Goal: Task Accomplishment & Management: Complete application form

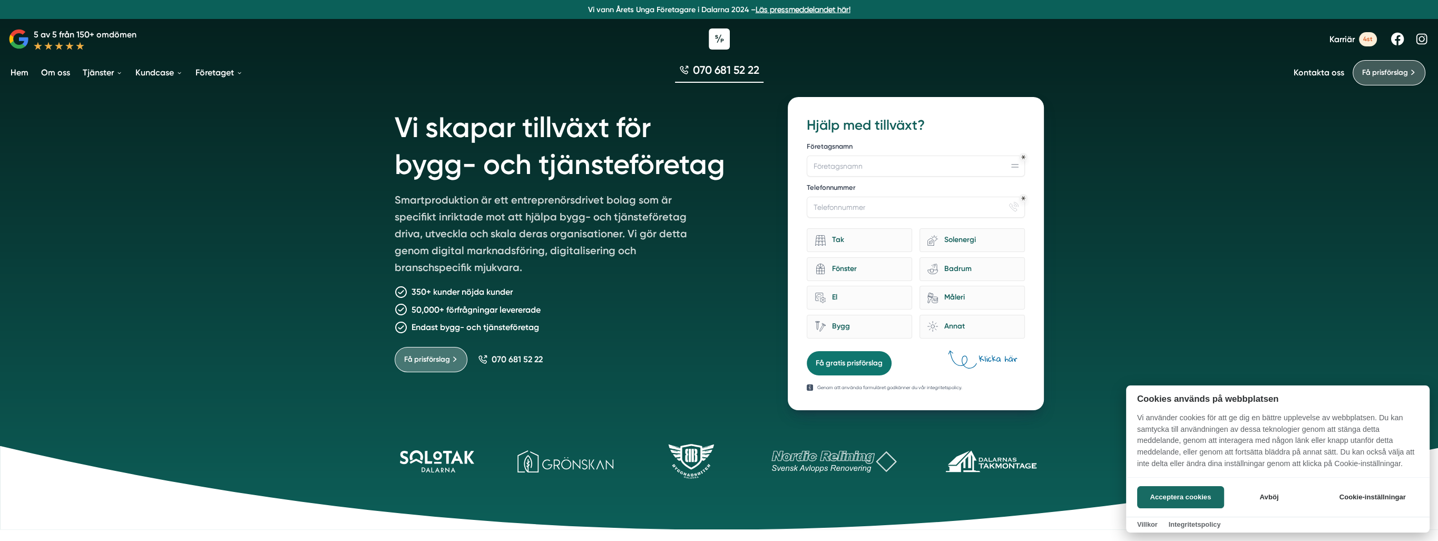
click at [843, 169] on div at bounding box center [719, 270] width 1438 height 541
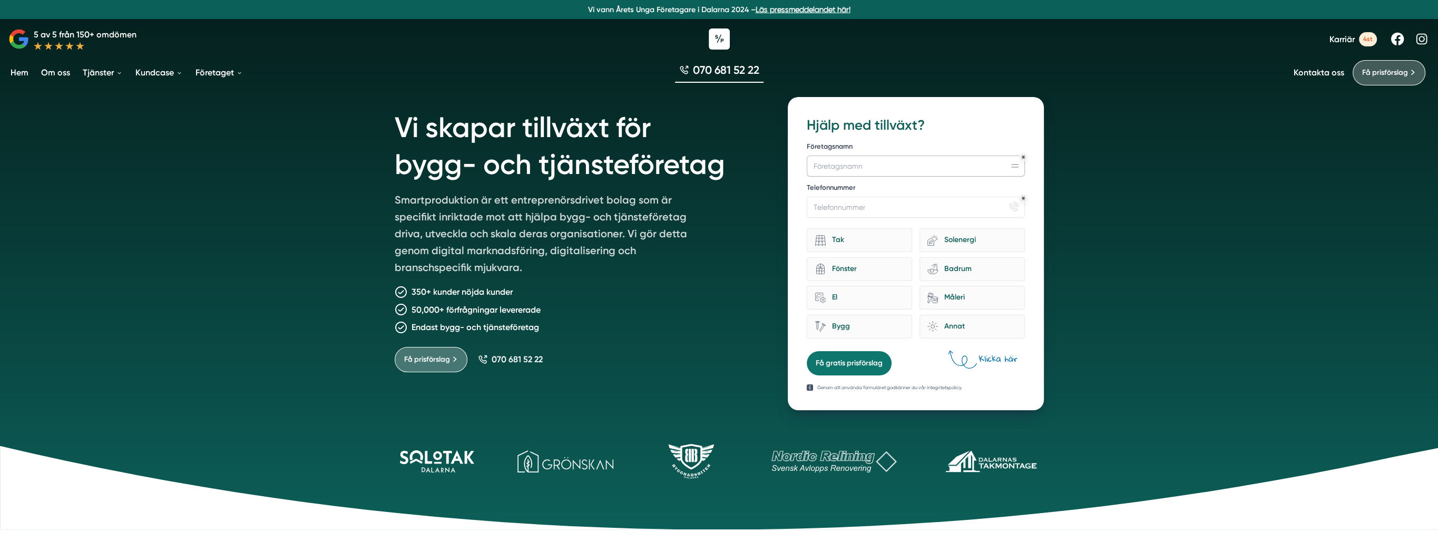
click at [841, 162] on input "Företagsnamn" at bounding box center [916, 165] width 218 height 21
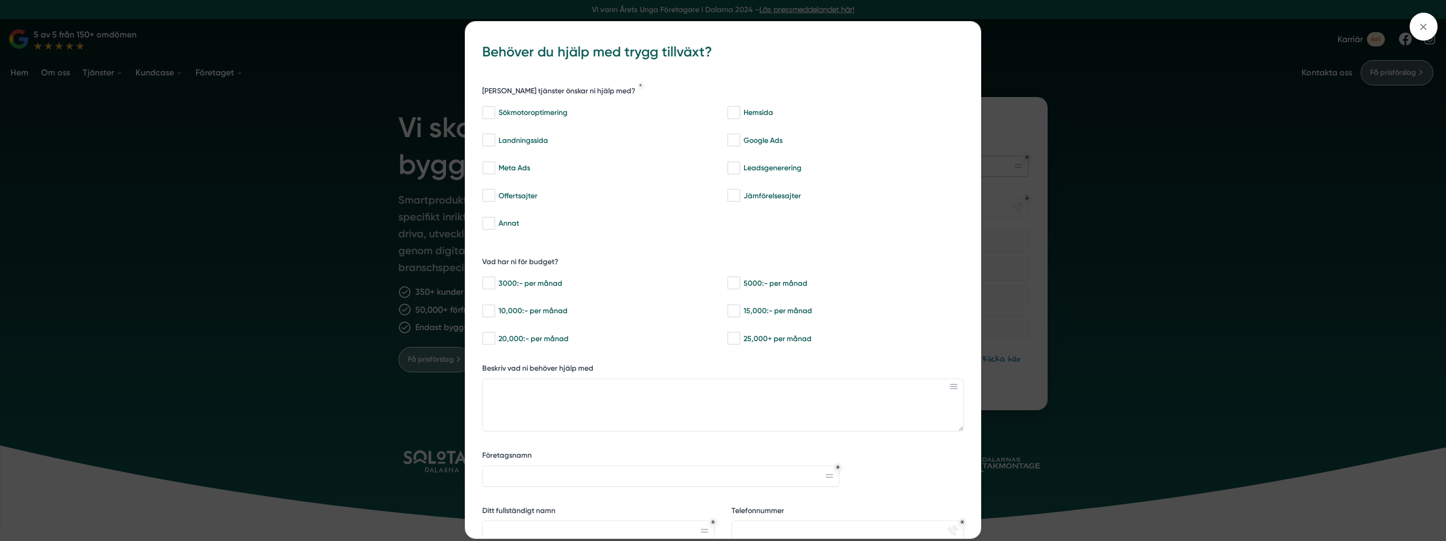
type input "Berglunds Byggtjänst Östersund"
click at [1062, 36] on div "bbc9b822-b2c6-488a-ab3e-9a2d59e49c7c Behöver du hjälp med trygg tillväxt? Vilka…" at bounding box center [723, 270] width 1446 height 541
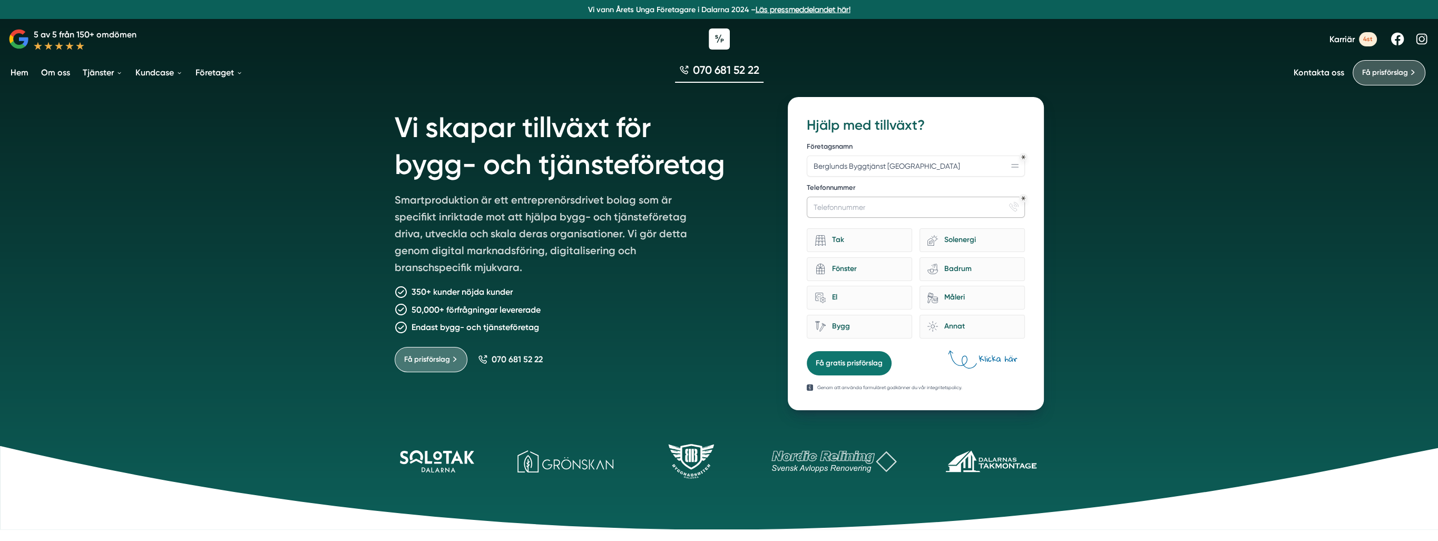
click at [858, 211] on input "Telefonnummer" at bounding box center [916, 207] width 218 height 21
type input "070 321 88 27"
click at [860, 252] on div "Tak eco-house-sun Solenergi architecture-window-1 Fönster bathroom-tub-towel Ba…" at bounding box center [916, 281] width 218 height 115
click at [857, 248] on div "Tak" at bounding box center [859, 240] width 105 height 24
click at [0, 0] on input "Tak" at bounding box center [0, 0] width 0 height 0
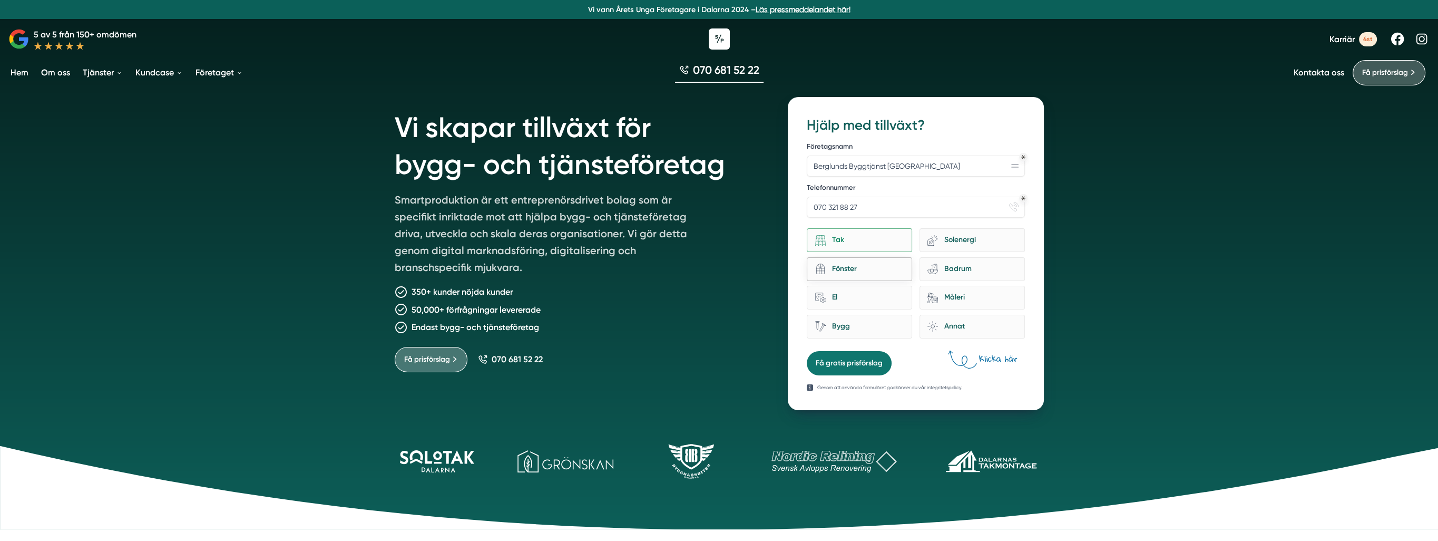
click at [858, 266] on div "Fönster" at bounding box center [865, 269] width 78 height 14
click at [0, 0] on input "architecture-window-1 Fönster" at bounding box center [0, 0] width 0 height 0
click at [864, 328] on div "Bygg" at bounding box center [865, 326] width 78 height 14
click at [0, 0] on input "Bygg" at bounding box center [0, 0] width 0 height 0
click at [941, 301] on div "Måleri" at bounding box center [977, 297] width 78 height 14
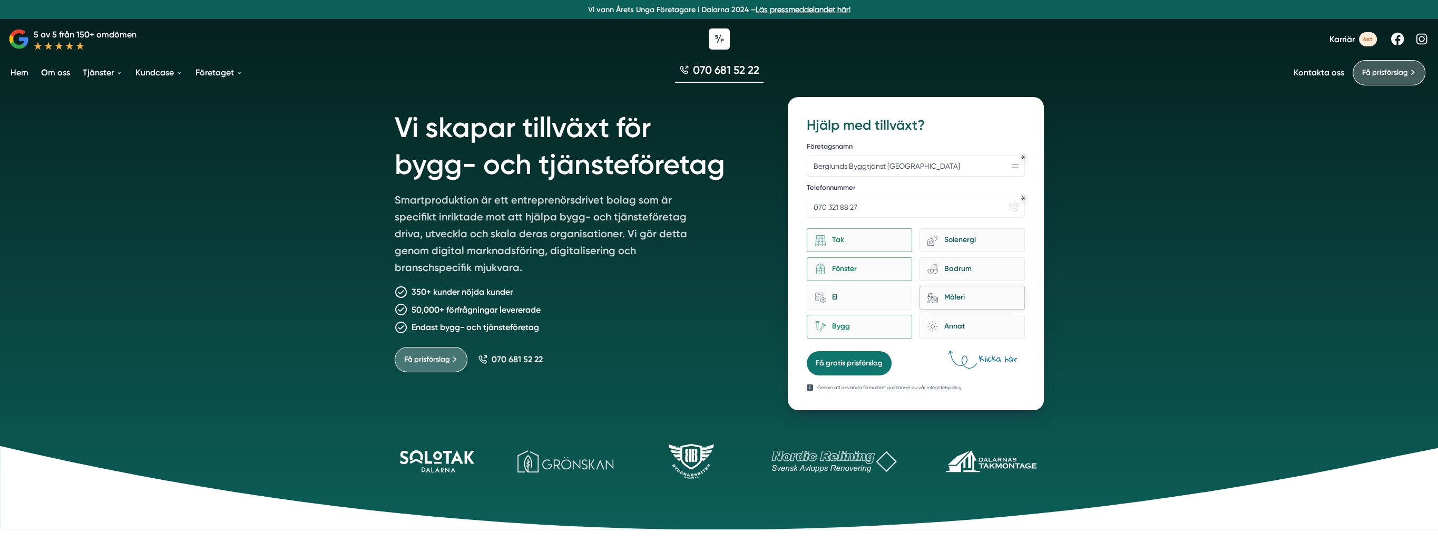
click at [0, 0] on input "Måleri" at bounding box center [0, 0] width 0 height 0
click at [948, 272] on div "Badrum" at bounding box center [977, 269] width 78 height 14
click at [0, 0] on input "bathroom-tub-towel Badrum" at bounding box center [0, 0] width 0 height 0
click at [945, 328] on div "Annat" at bounding box center [977, 326] width 78 height 14
click at [0, 0] on input "brightness Annat" at bounding box center [0, 0] width 0 height 0
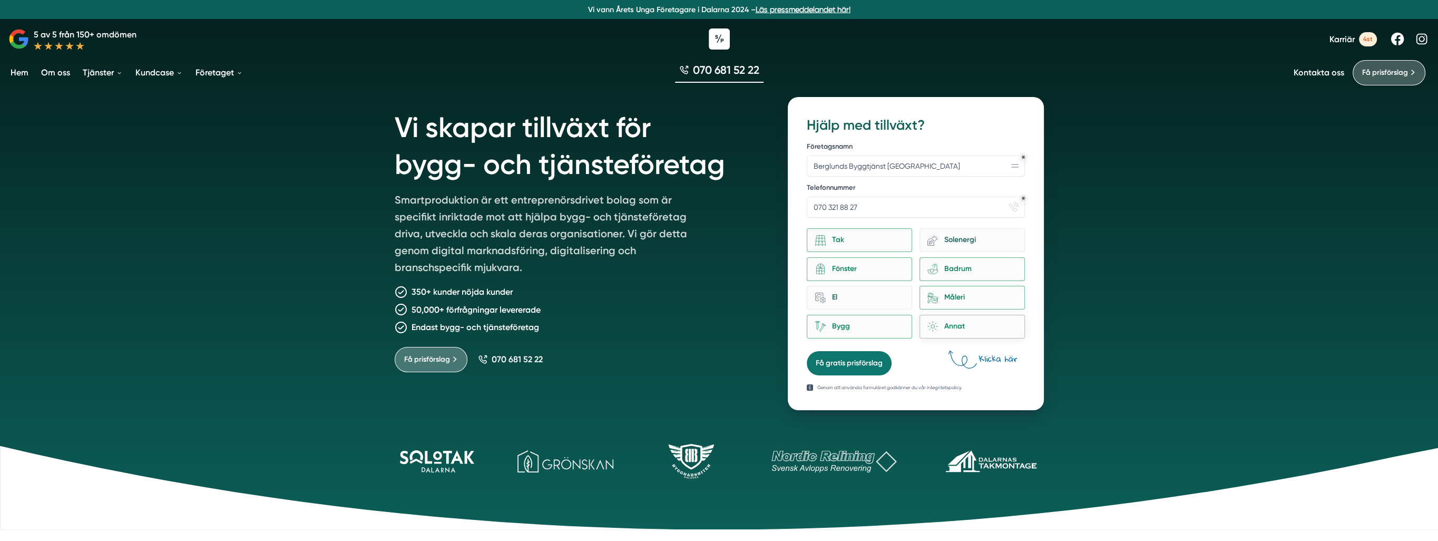
click at [942, 325] on div "Annat" at bounding box center [977, 326] width 78 height 14
click at [0, 0] on input "brightness Annat" at bounding box center [0, 0] width 0 height 0
click at [862, 362] on button "Få gratis prisförslag" at bounding box center [849, 363] width 85 height 24
